Goal: Transaction & Acquisition: Purchase product/service

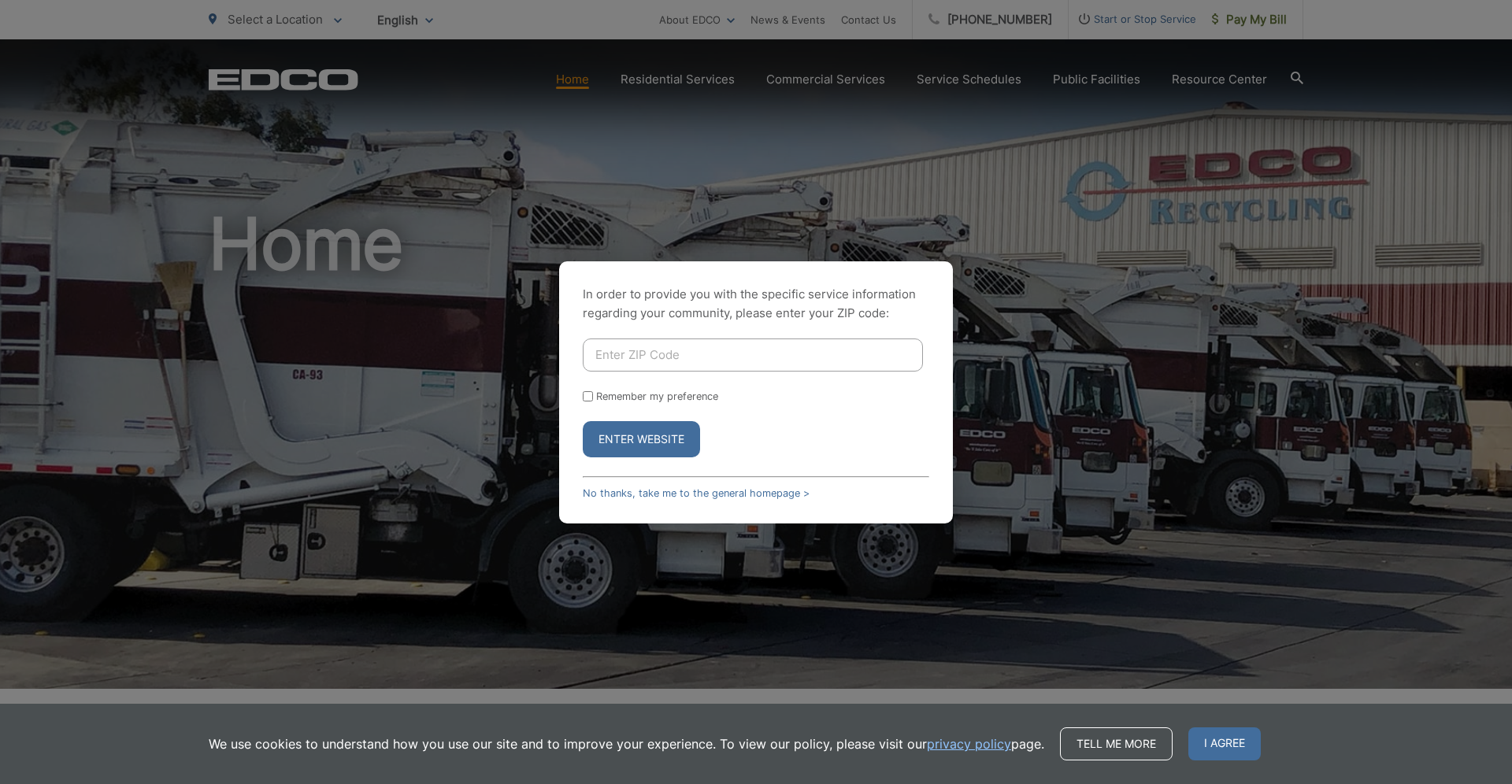
click at [694, 354] on input "Enter ZIP Code" at bounding box center [753, 355] width 340 height 33
type input "91941"
click at [677, 433] on button "Enter Website" at bounding box center [642, 439] width 117 height 36
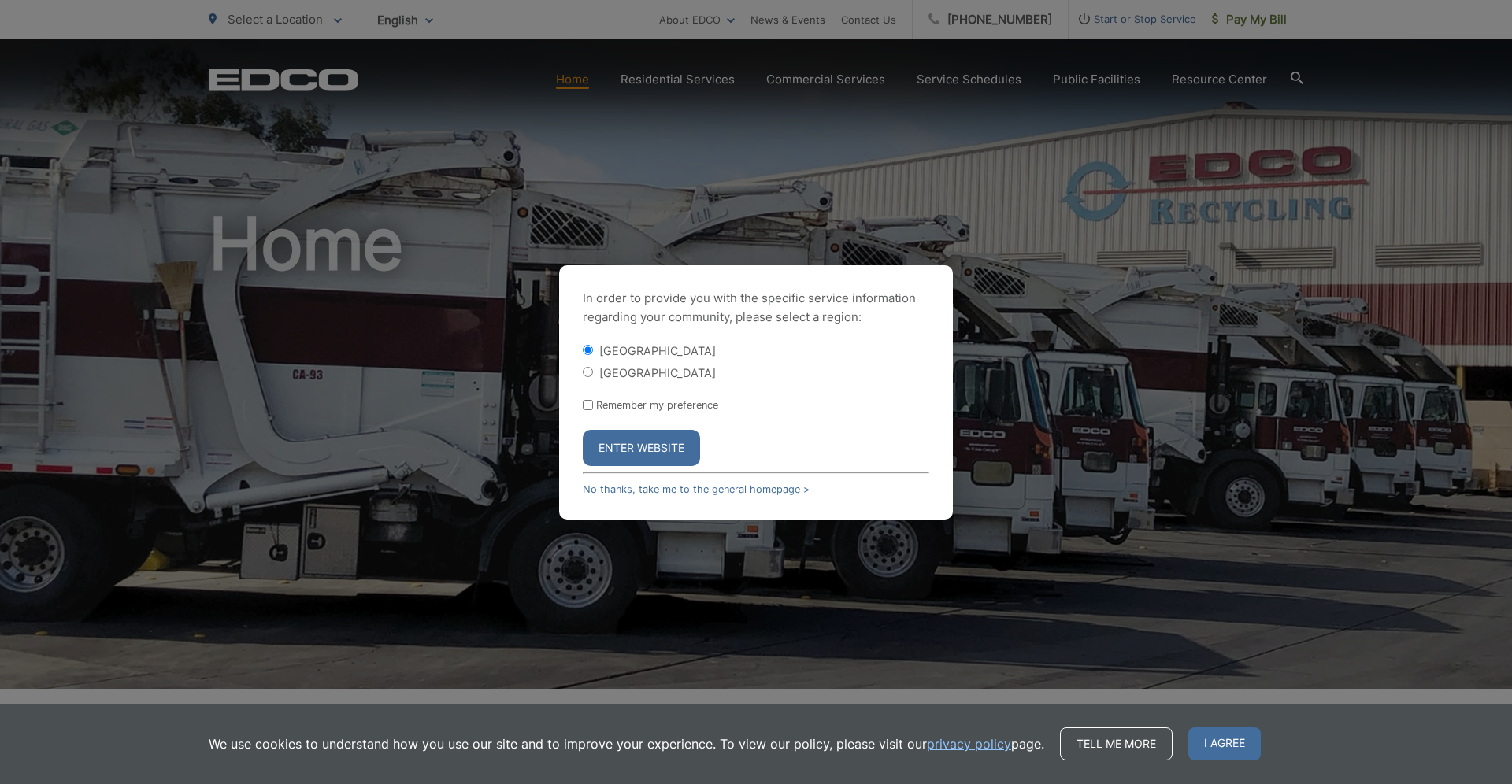
click at [673, 440] on button "Enter Website" at bounding box center [642, 448] width 117 height 36
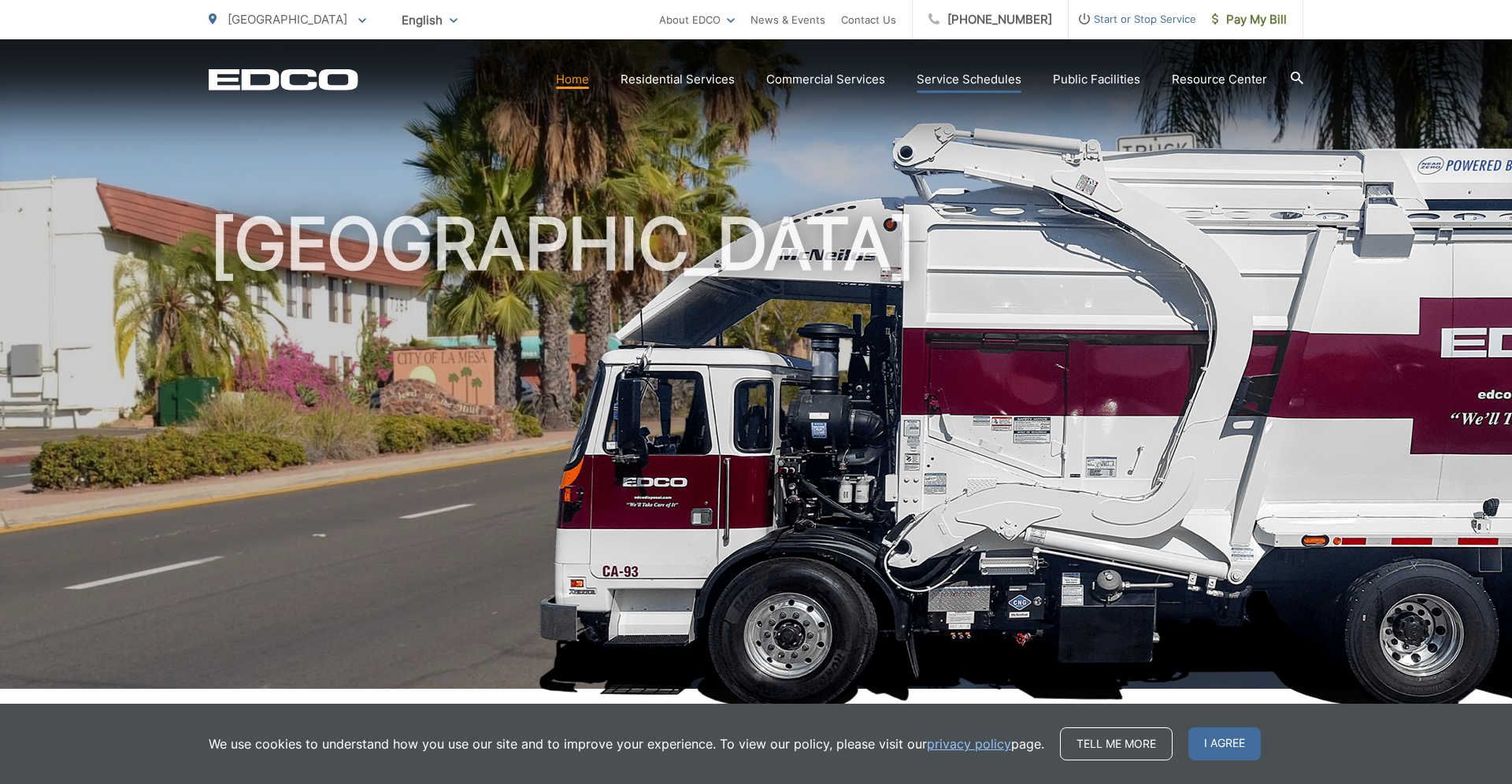
click at [993, 84] on link "Service Schedules" at bounding box center [969, 79] width 105 height 19
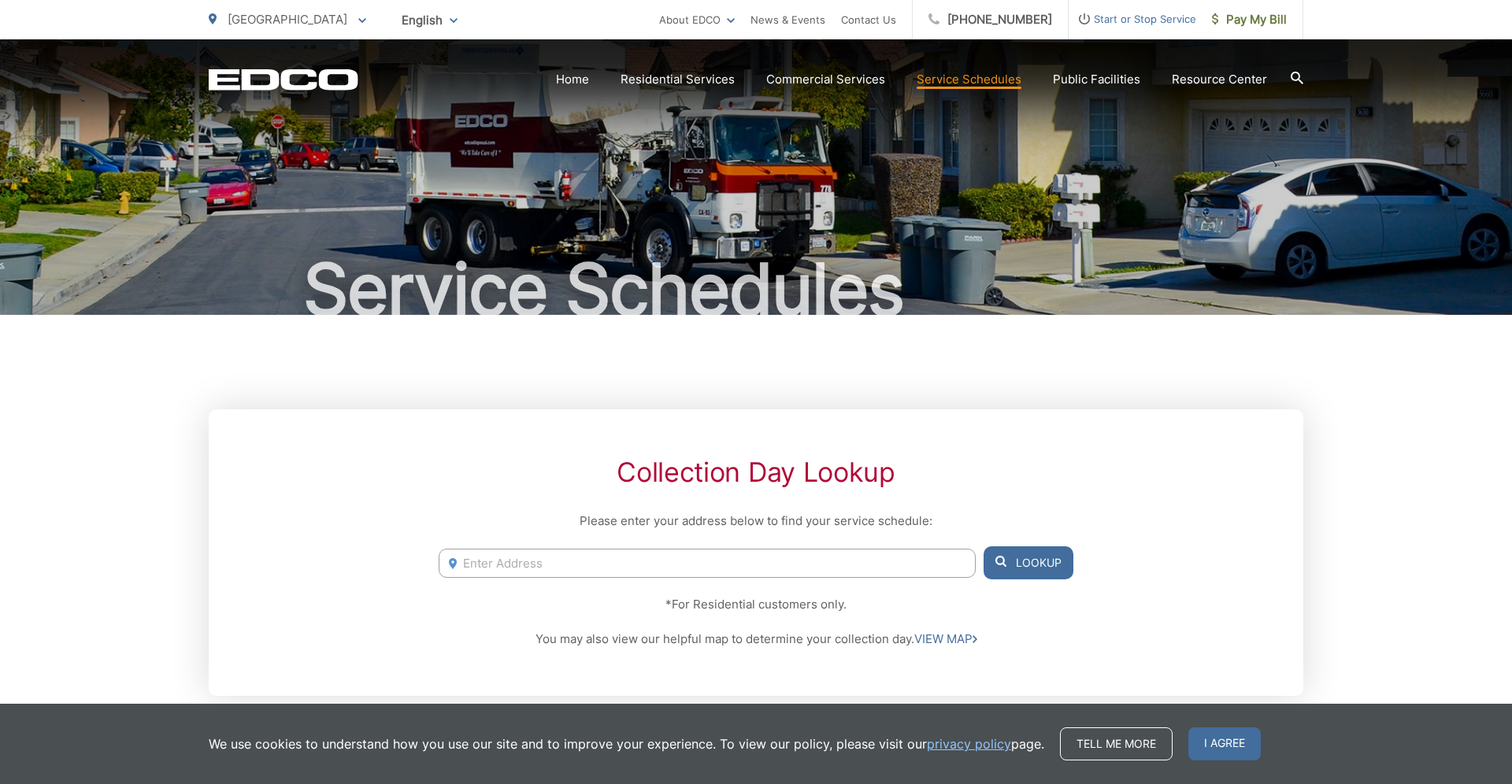
click at [713, 555] on input "Enter Address" at bounding box center [708, 563] width 537 height 29
click at [711, 558] on input "Enter Address" at bounding box center [708, 563] width 537 height 29
click at [480, 560] on input "Enter Address" at bounding box center [708, 563] width 537 height 29
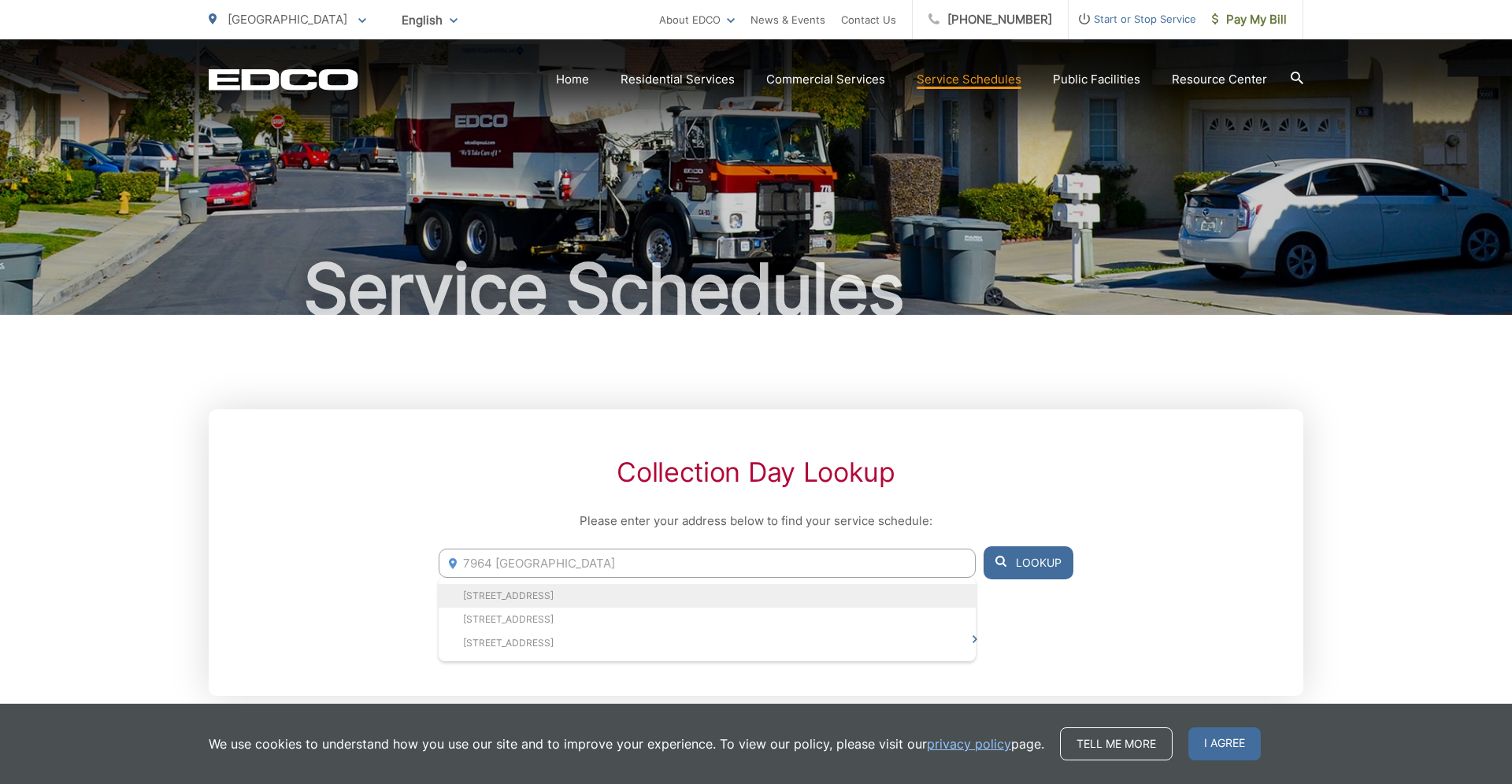
click at [515, 601] on li "7964 Pasadena Ave, La Mesa, CA, 91941" at bounding box center [708, 596] width 537 height 24
type input "7964 Pasadena Ave, La Mesa, CA, 91941"
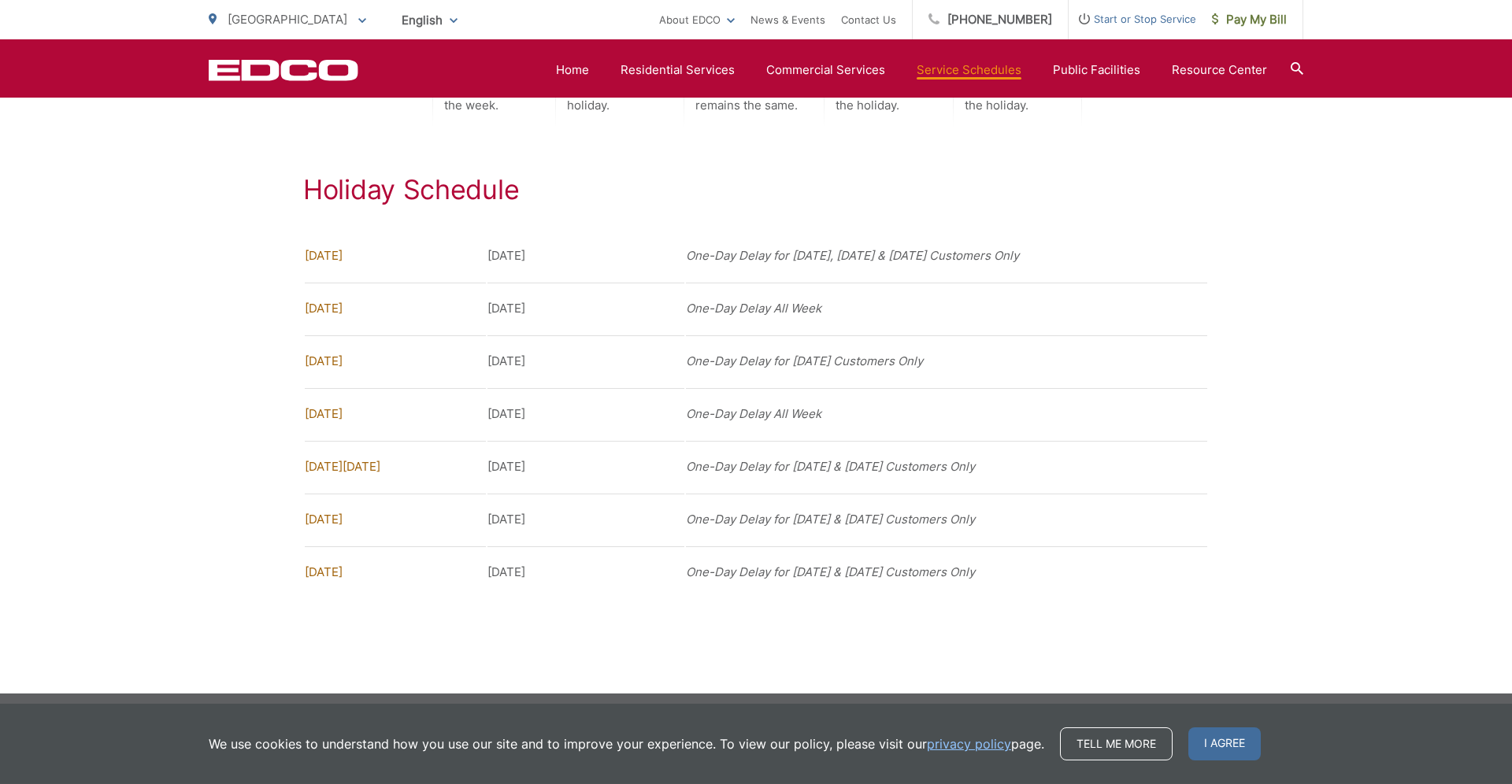
scroll to position [1224, 0]
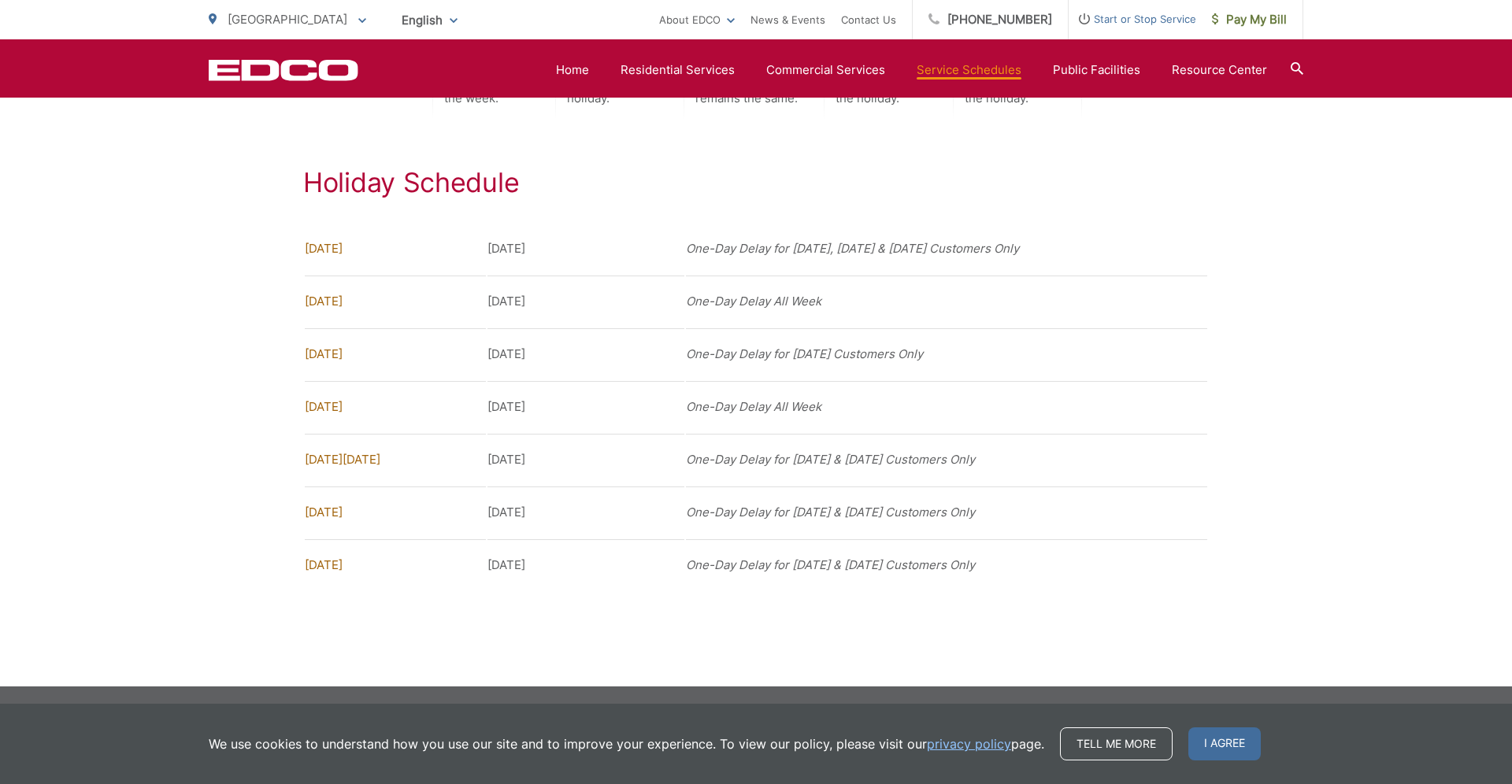
click at [236, 230] on div "Holiday Schedule New Year's Day Wednesday, January 1, 2025 One-Day Delay for We…" at bounding box center [756, 379] width 1094 height 425
click at [1249, 13] on span "Pay My Bill" at bounding box center [1250, 20] width 75 height 19
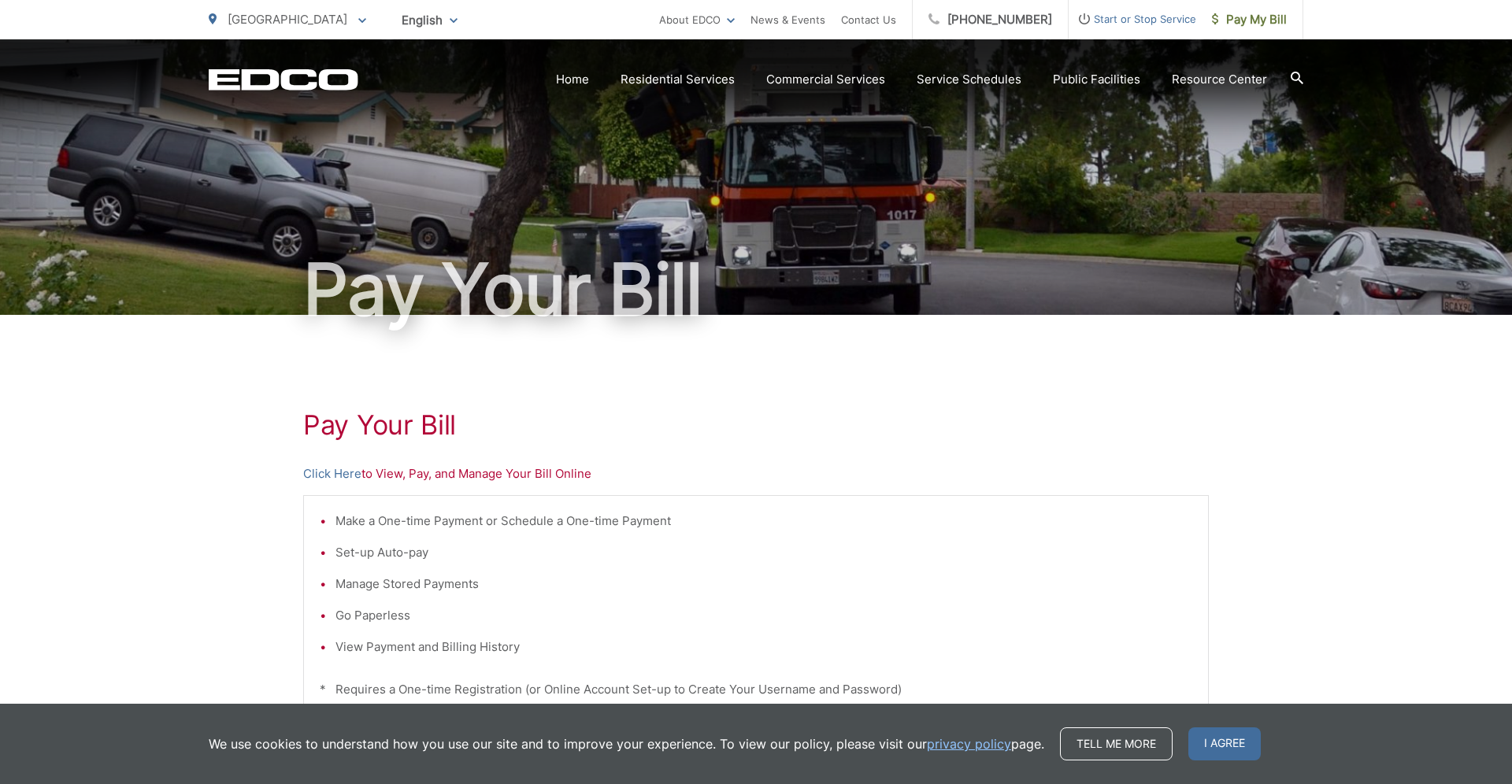
click at [1010, 618] on li "Go Paperless" at bounding box center [764, 615] width 857 height 19
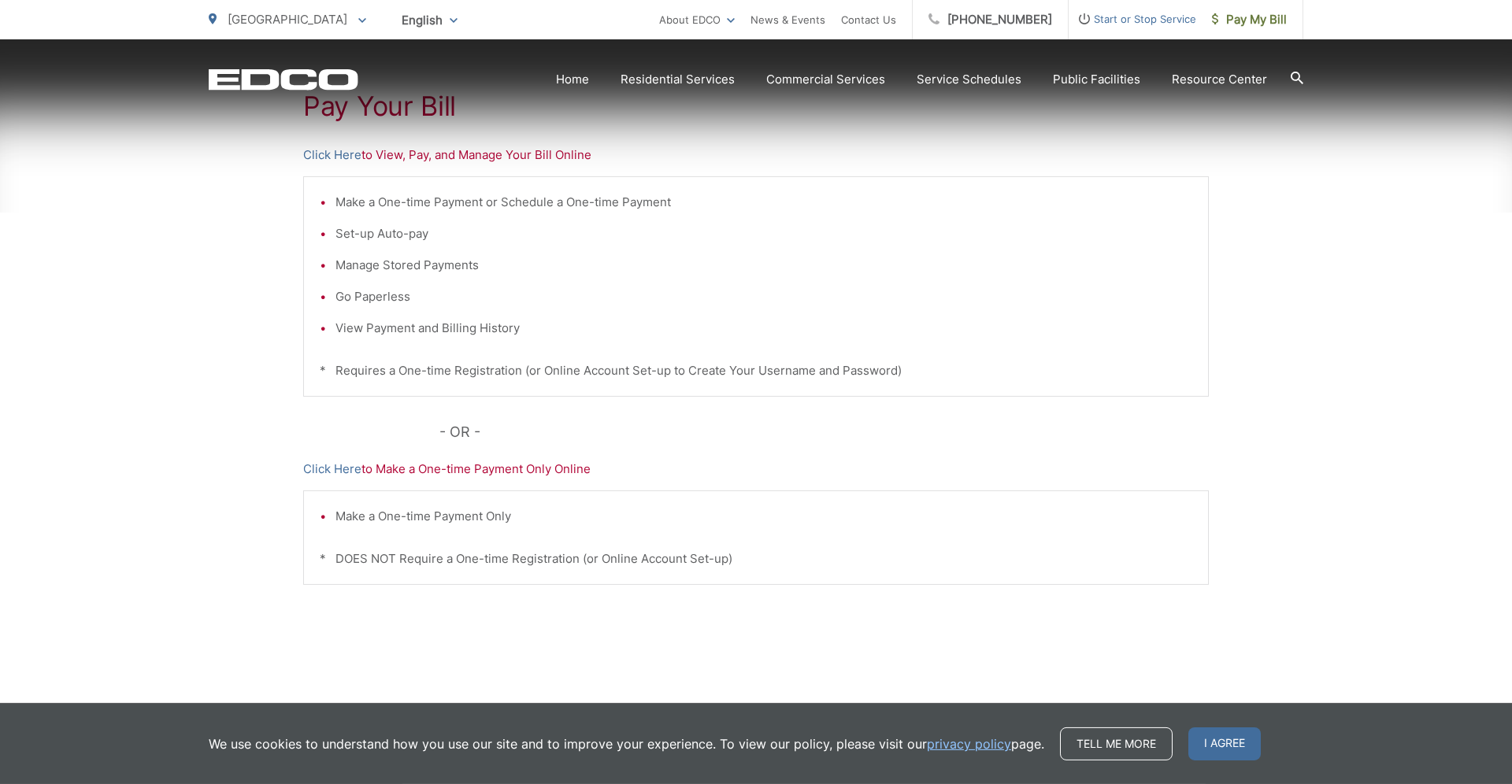
scroll to position [321, 0]
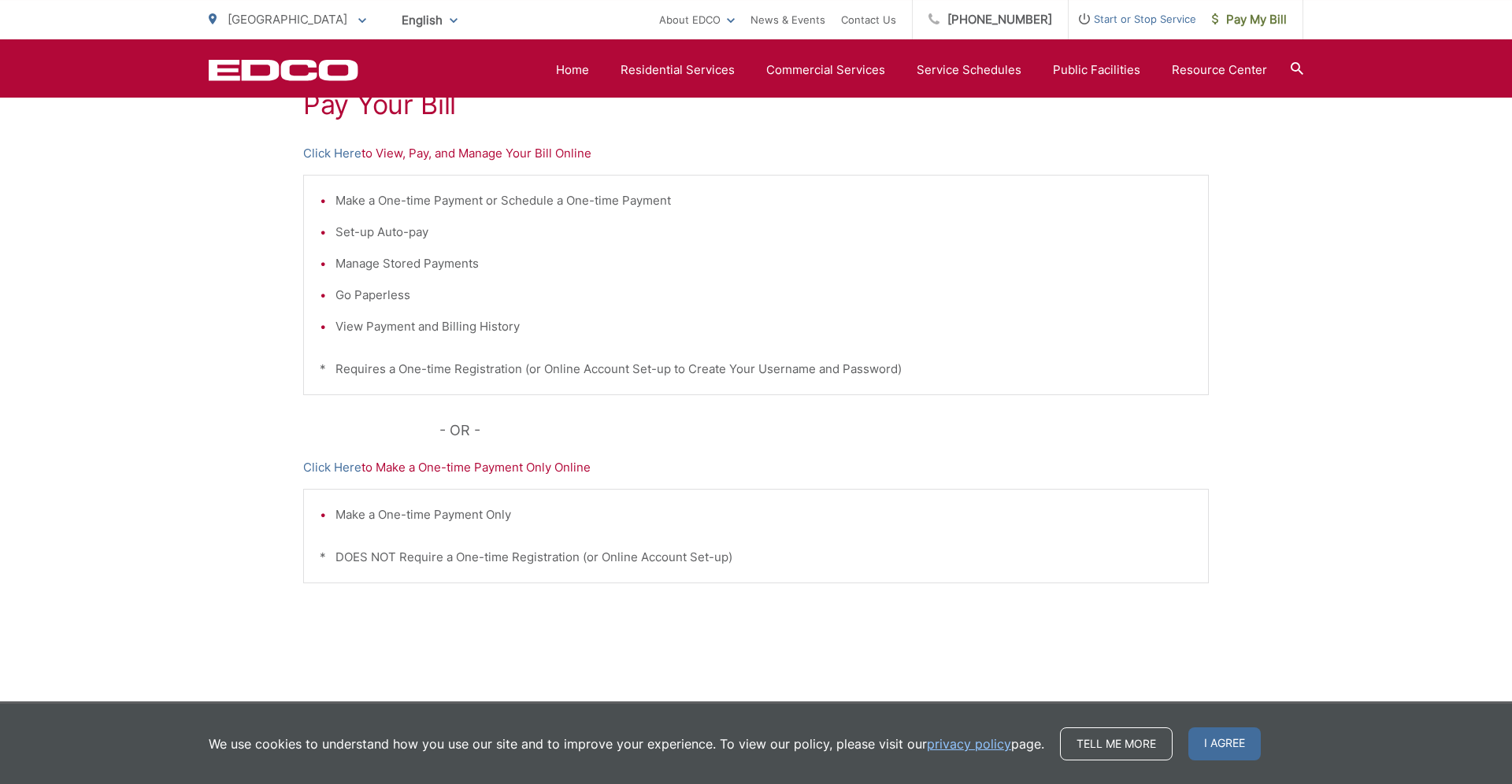
click at [411, 241] on li "Set-up Auto-pay" at bounding box center [764, 232] width 857 height 19
click at [332, 154] on link "Click Here" at bounding box center [332, 153] width 59 height 19
click at [351, 466] on link "Click Here" at bounding box center [332, 467] width 59 height 19
click at [327, 147] on link "Click Here" at bounding box center [332, 153] width 59 height 19
